Goal: Navigation & Orientation: Understand site structure

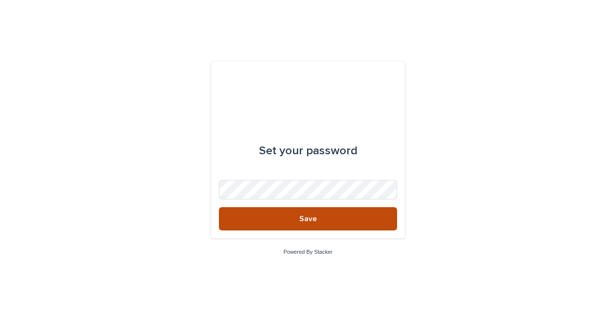
click at [322, 220] on button "Save" at bounding box center [308, 218] width 178 height 23
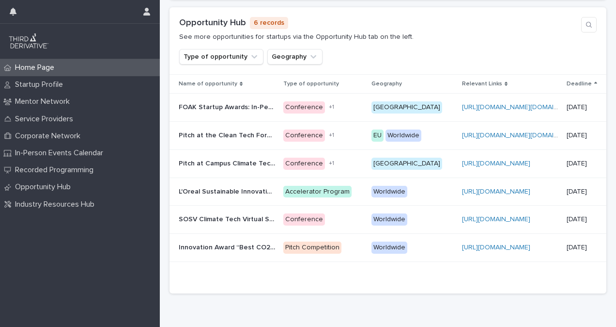
scroll to position [766, 0]
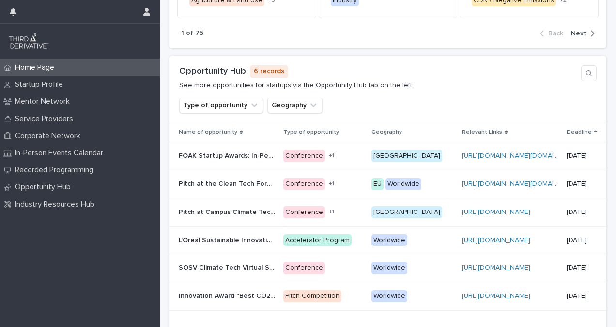
click at [298, 118] on div "Opportunity Hub 6 records See more opportunities for startups via the Opportuni…" at bounding box center [388, 89] width 437 height 67
drag, startPoint x: 284, startPoint y: 132, endPoint x: 292, endPoint y: 132, distance: 7.8
click at [292, 132] on th "Type of opportunity" at bounding box center [324, 132] width 88 height 19
copy p "[PERSON_NAME]"
click at [357, 103] on div "Type of opportunity Geography" at bounding box center [388, 105] width 418 height 16
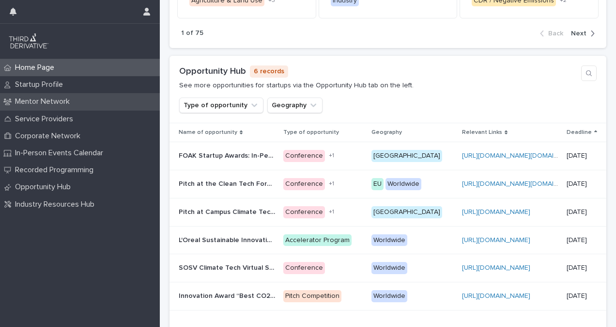
click at [66, 104] on p "Mentor Network" at bounding box center [44, 101] width 66 height 9
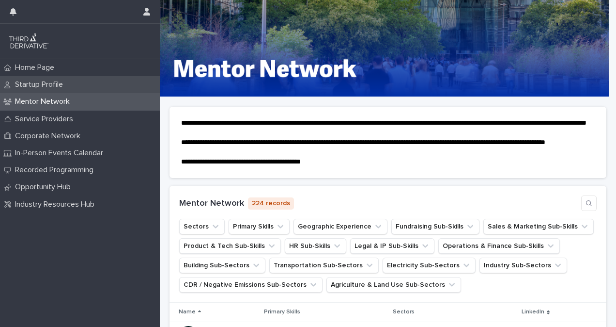
click at [60, 83] on p "Startup Profile" at bounding box center [41, 84] width 60 height 9
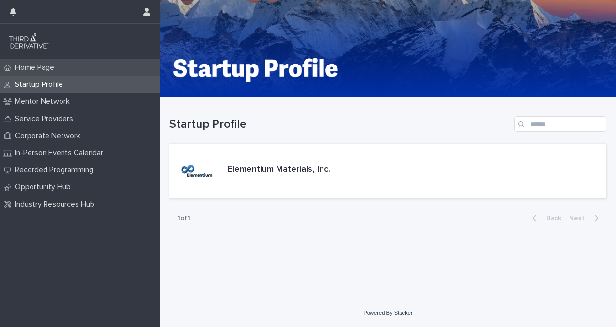
click at [47, 67] on p "Home Page" at bounding box center [36, 67] width 51 height 9
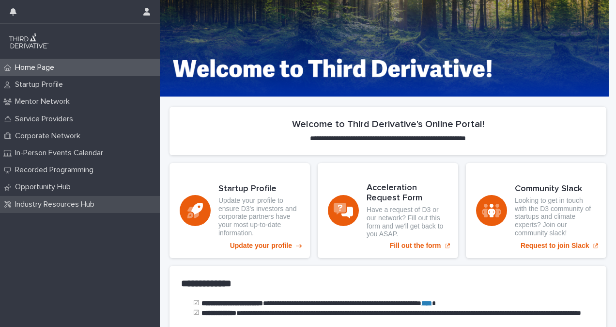
click at [68, 205] on p "Industry Resources Hub" at bounding box center [56, 204] width 91 height 9
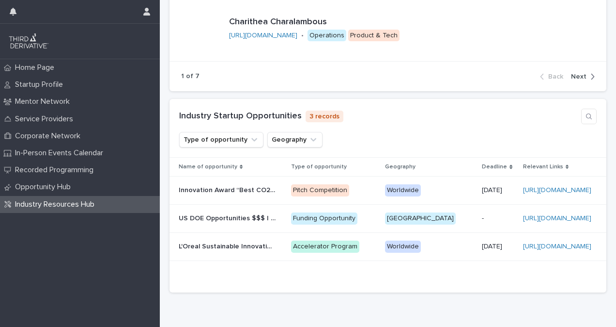
scroll to position [1240, 0]
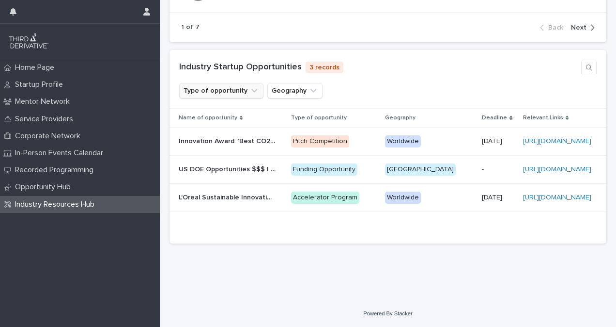
click at [252, 92] on icon "Type of opportunity" at bounding box center [255, 90] width 6 height 3
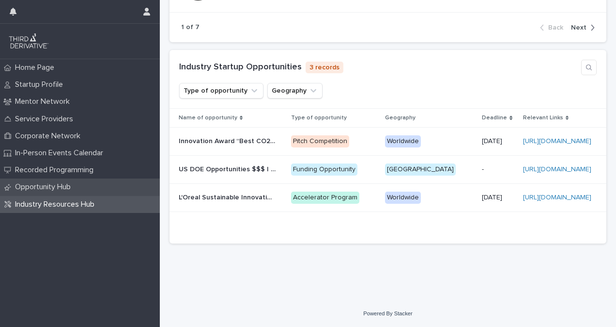
click at [75, 183] on p "Opportunity Hub" at bounding box center [44, 186] width 67 height 9
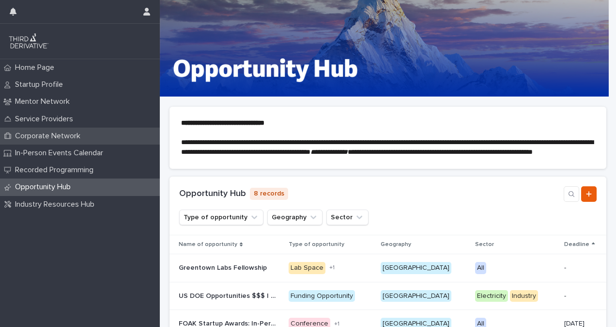
click at [67, 131] on p "Corporate Network" at bounding box center [49, 135] width 77 height 9
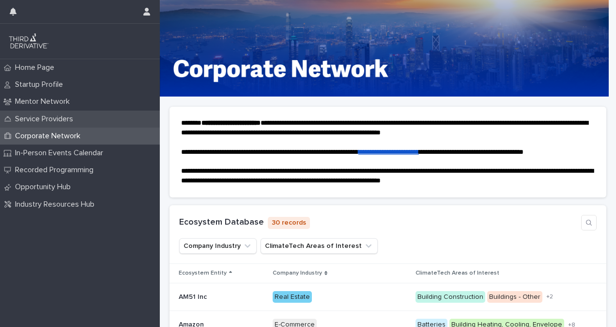
click at [33, 121] on p "Service Providers" at bounding box center [46, 118] width 70 height 9
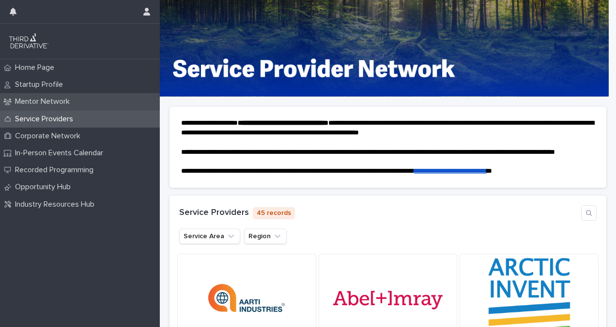
click at [71, 102] on p "Mentor Network" at bounding box center [44, 101] width 66 height 9
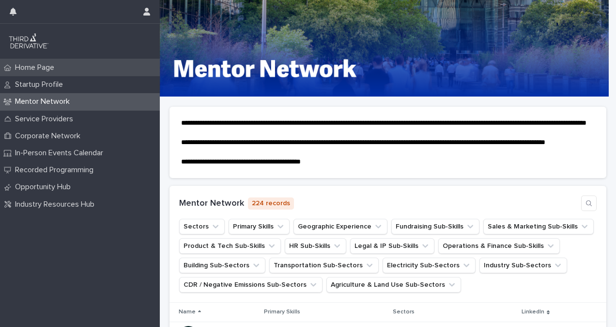
click at [72, 66] on div "Home Page" at bounding box center [80, 67] width 160 height 17
